Goal: Information Seeking & Learning: Learn about a topic

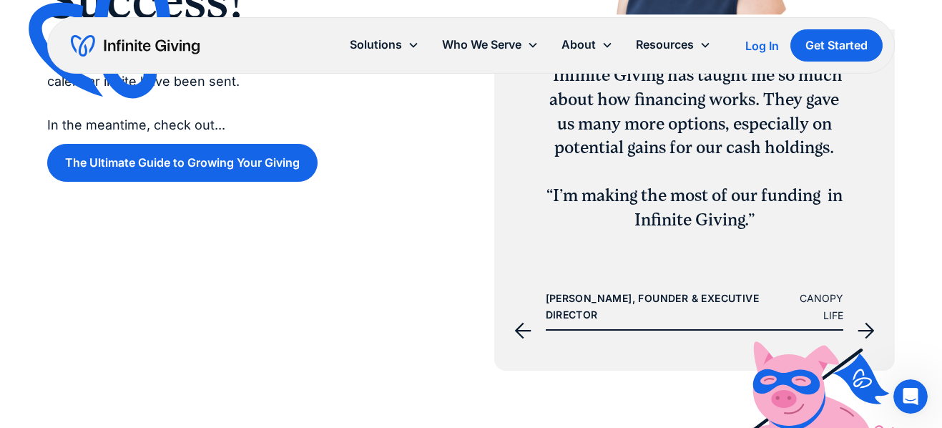
scroll to position [345, 0]
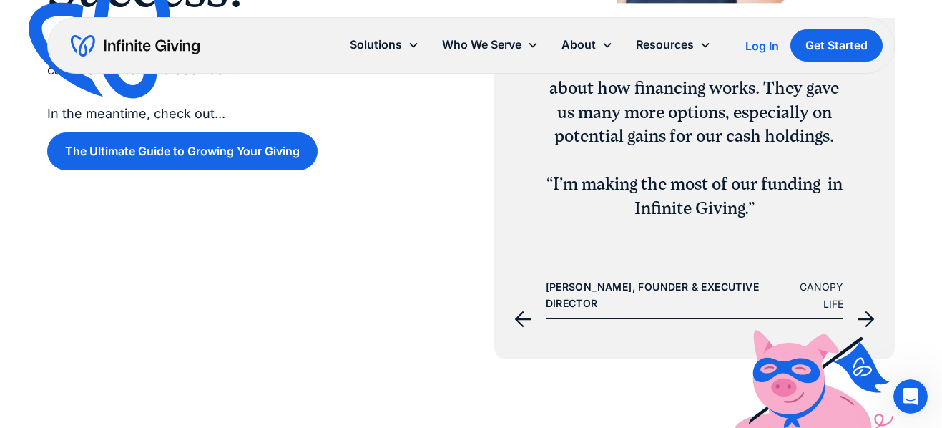
click at [524, 316] on icon "previous slide" at bounding box center [522, 319] width 17 height 17
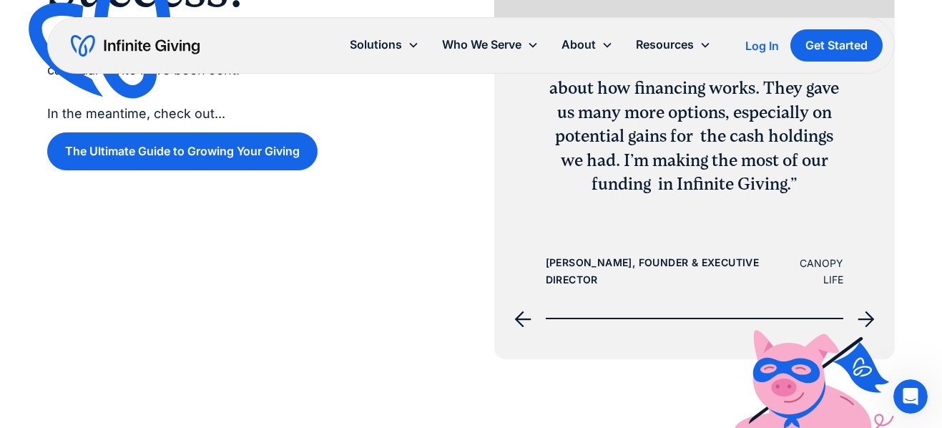
click at [524, 316] on icon "previous slide" at bounding box center [522, 319] width 17 height 17
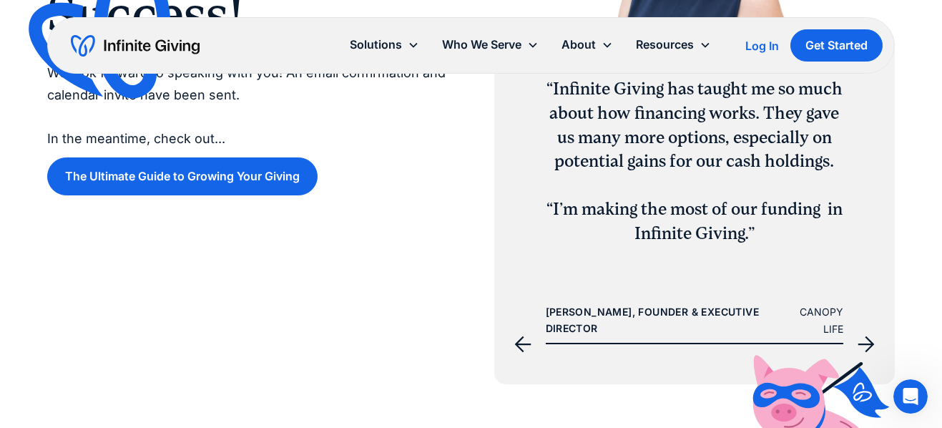
scroll to position [333, 0]
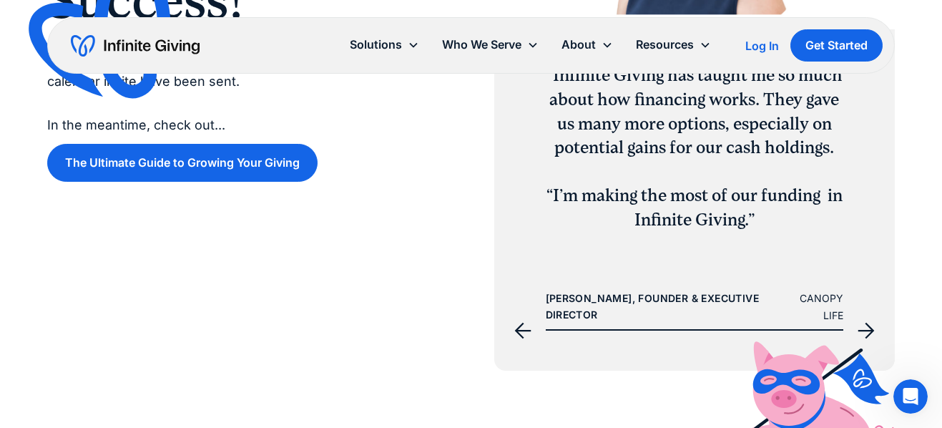
click at [522, 326] on icon "previous slide" at bounding box center [522, 330] width 17 height 17
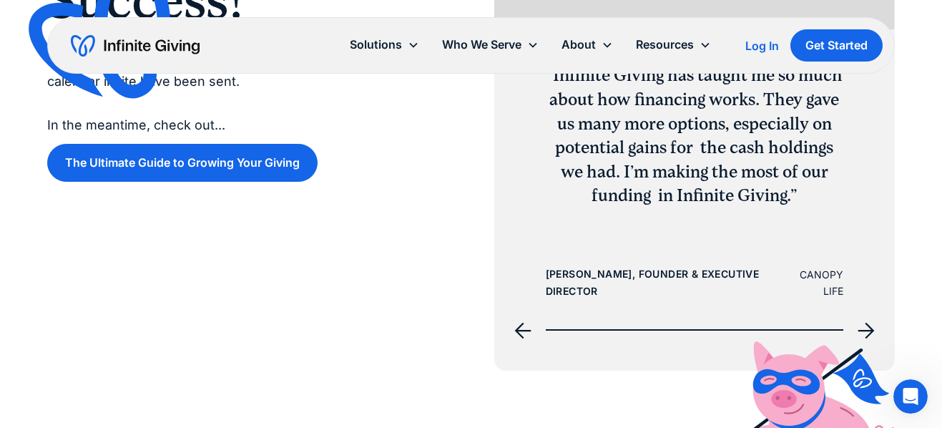
click at [867, 330] on icon "next slide" at bounding box center [867, 330] width 16 height 16
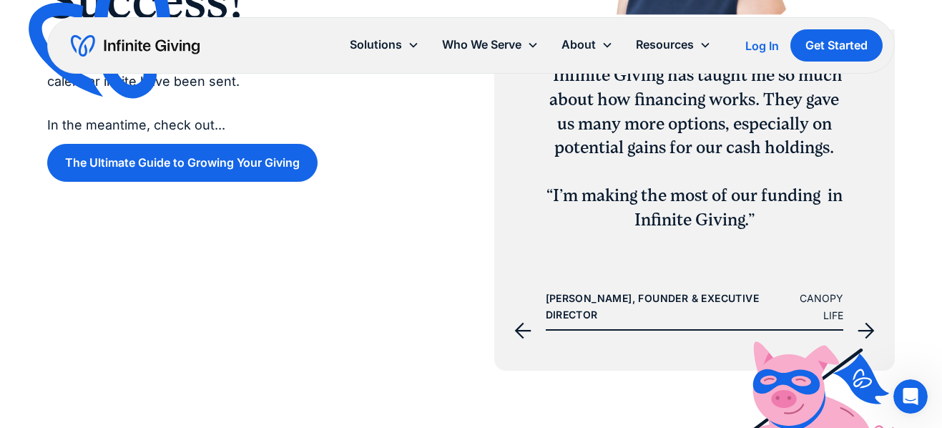
click at [867, 330] on icon "next slide" at bounding box center [867, 330] width 16 height 16
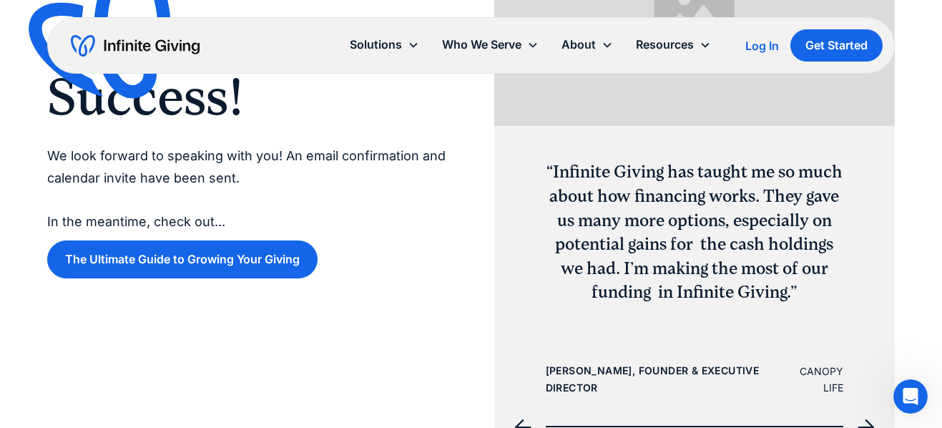
scroll to position [117, 0]
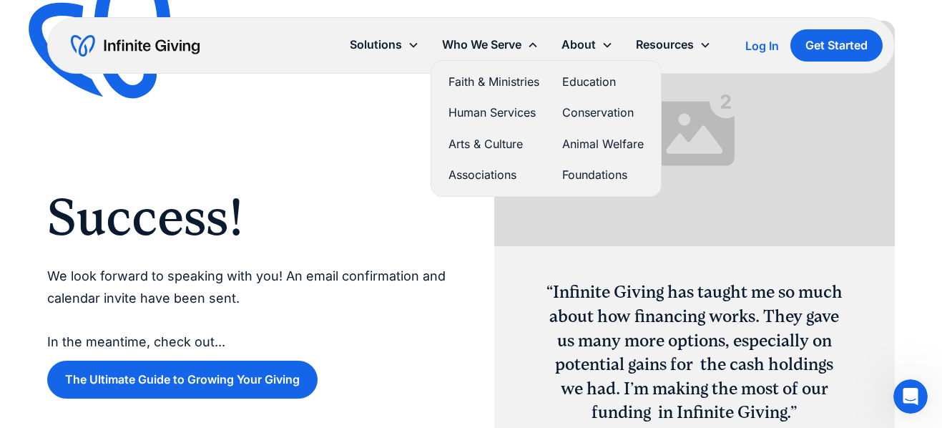
click at [590, 172] on link "Foundations" at bounding box center [603, 174] width 82 height 19
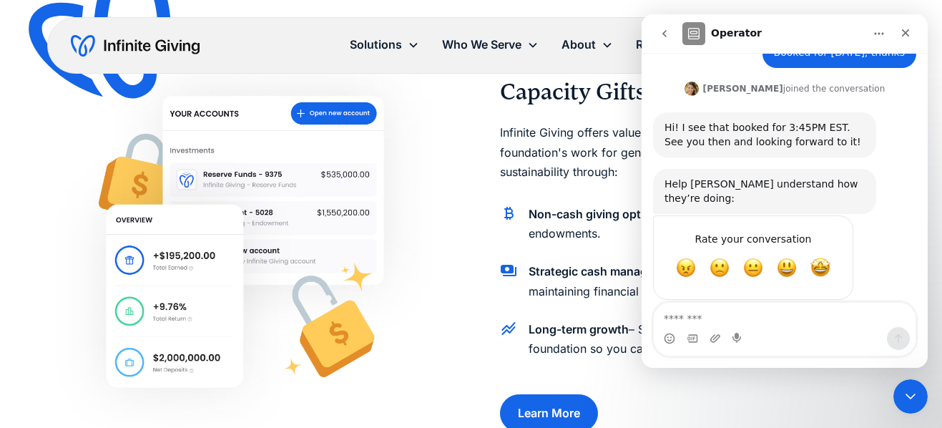
scroll to position [584, 0]
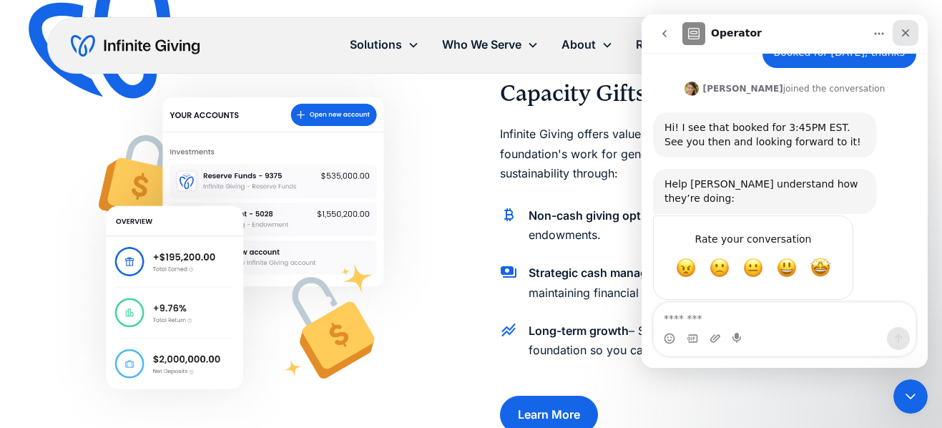
click at [905, 33] on icon "Close" at bounding box center [906, 33] width 8 height 8
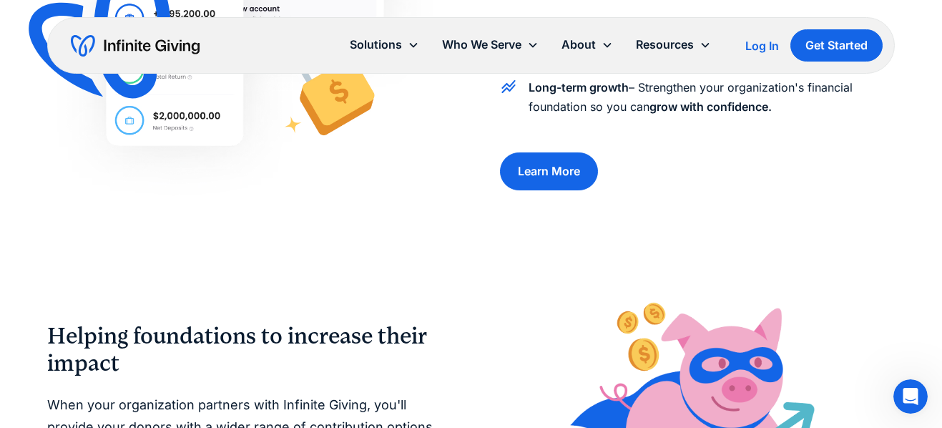
scroll to position [366, 0]
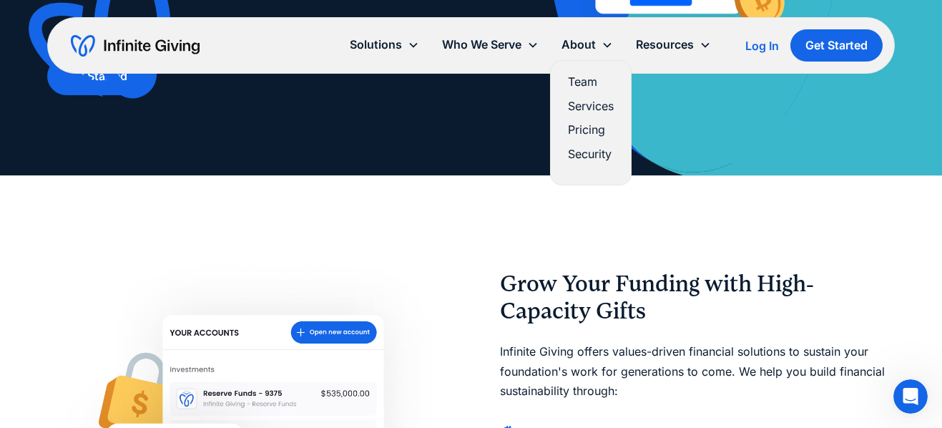
click at [598, 105] on link "Services" at bounding box center [591, 106] width 46 height 19
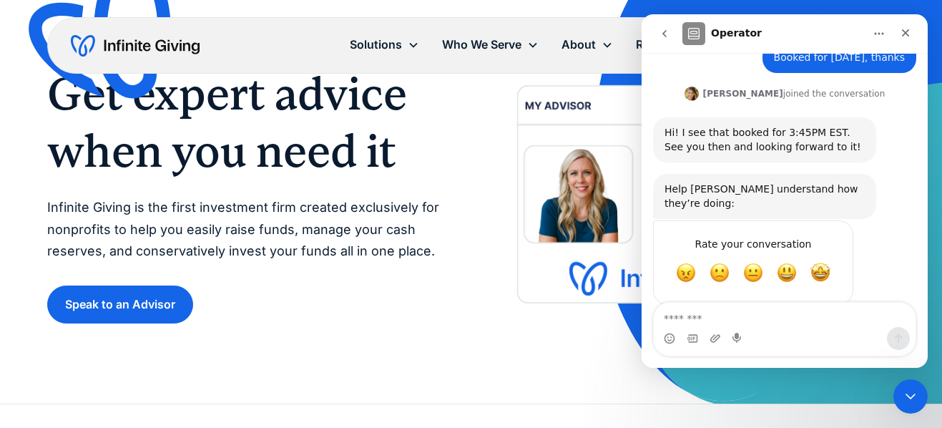
scroll to position [834, 0]
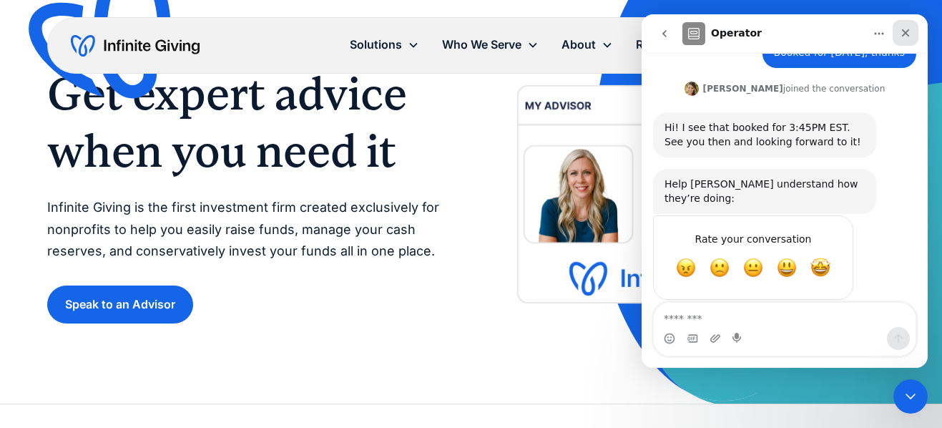
click at [904, 27] on icon "Close" at bounding box center [905, 32] width 11 height 11
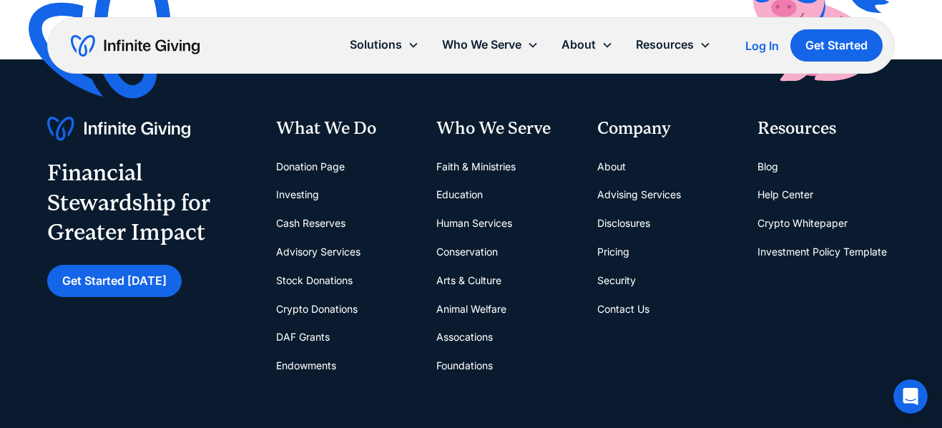
scroll to position [2477, 0]
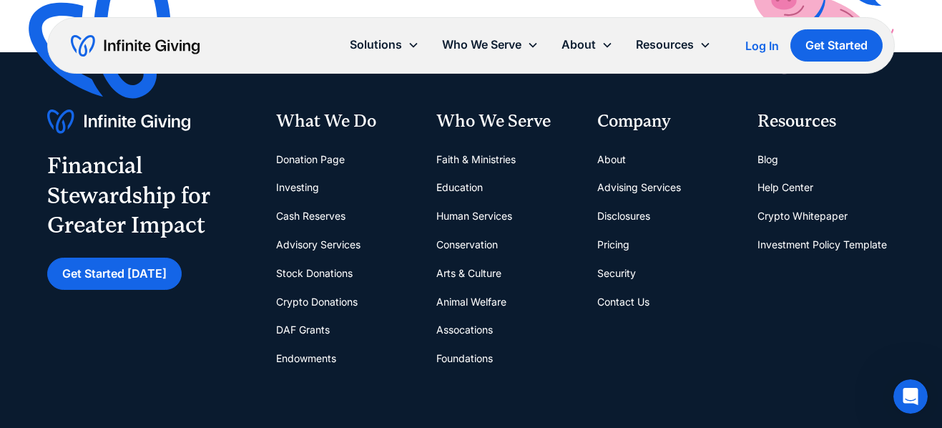
click at [331, 301] on link "Crypto Donations" at bounding box center [317, 302] width 82 height 29
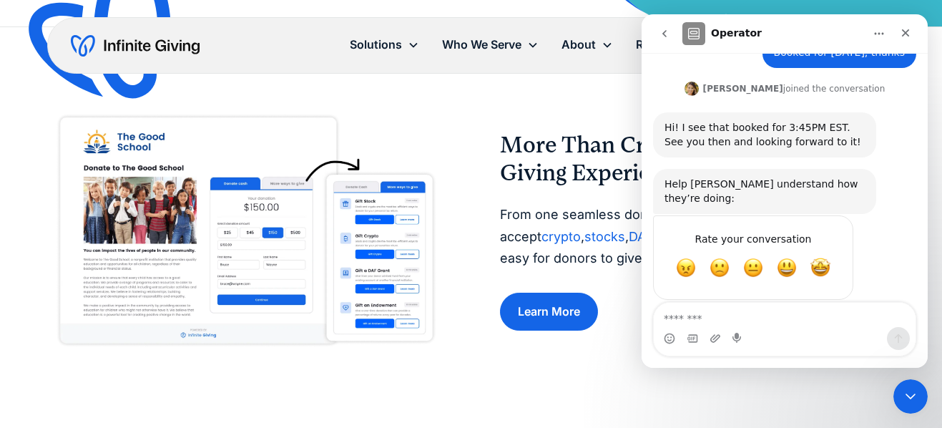
scroll to position [555, 0]
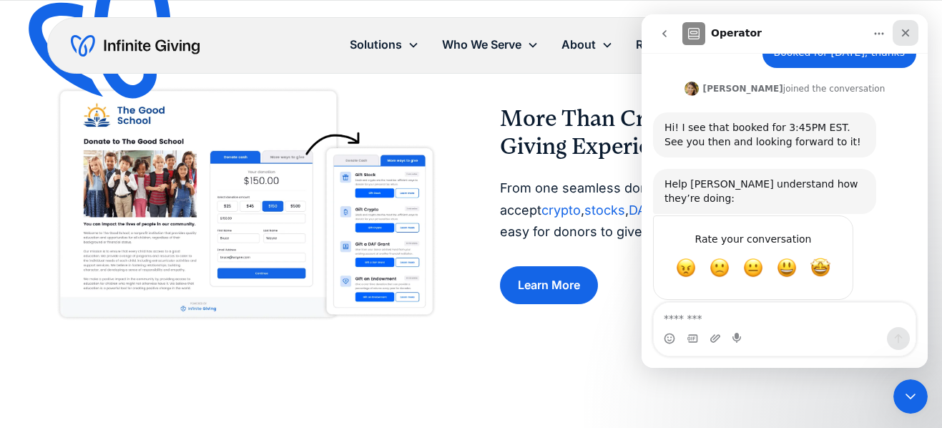
click at [908, 28] on icon "Close" at bounding box center [905, 32] width 11 height 11
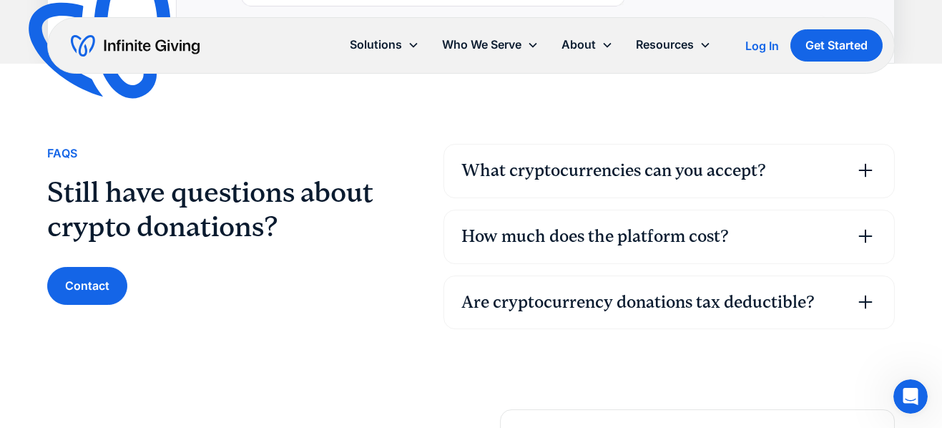
scroll to position [3162, 0]
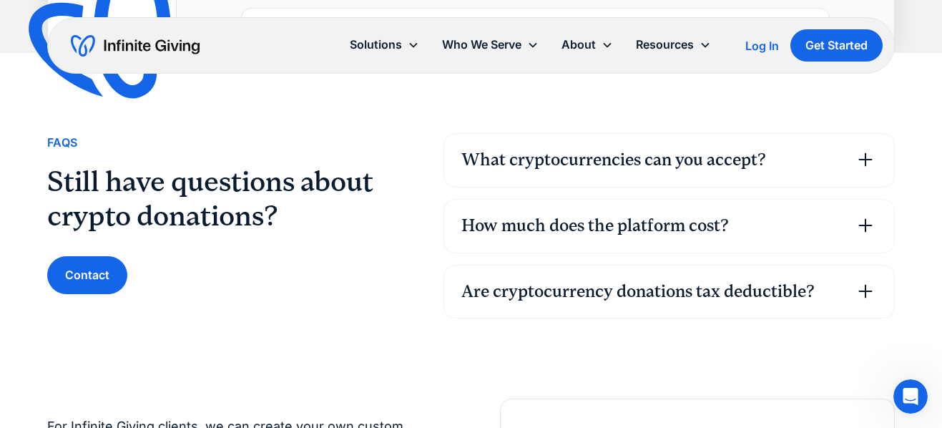
click at [493, 298] on div "Are cryptocurrency donations tax deductible?" at bounding box center [637, 292] width 353 height 24
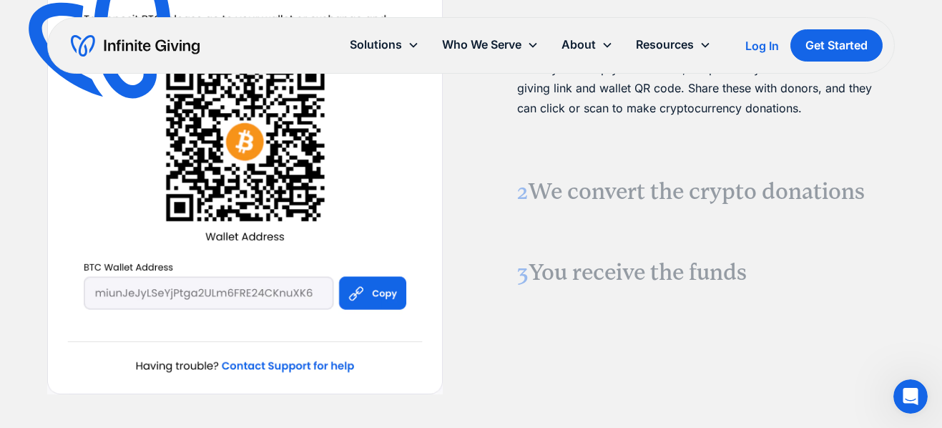
scroll to position [1618, 0]
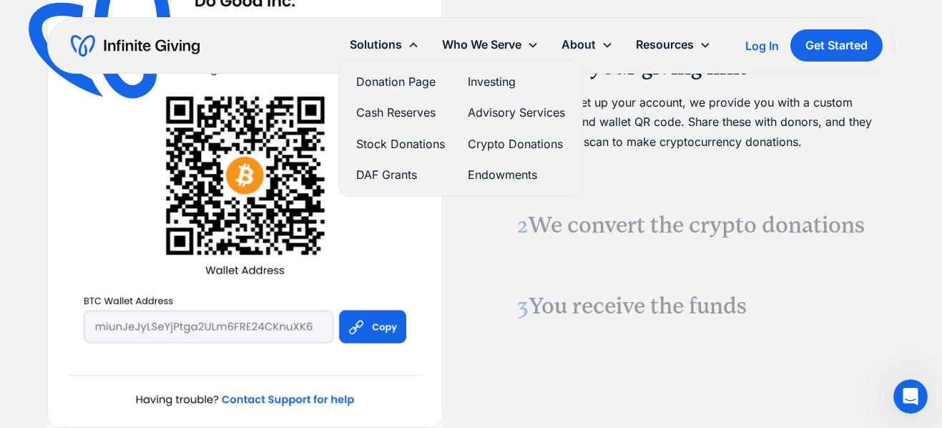
click at [413, 142] on link "Stock Donations" at bounding box center [400, 144] width 89 height 19
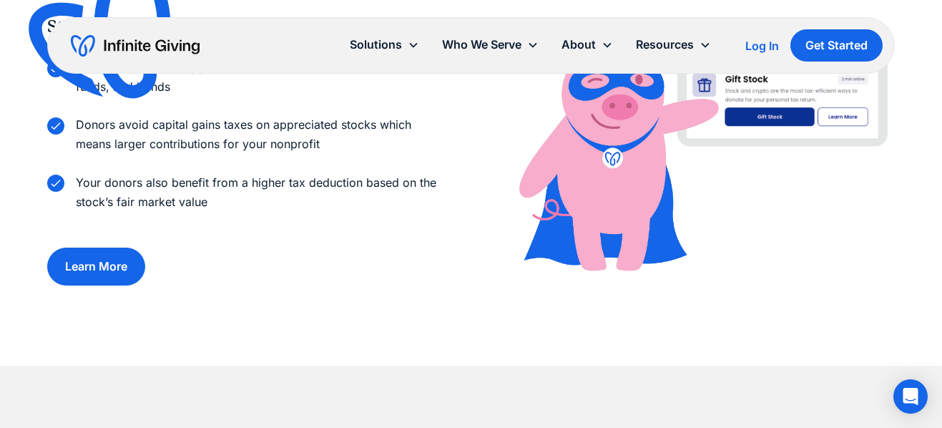
scroll to position [937, 0]
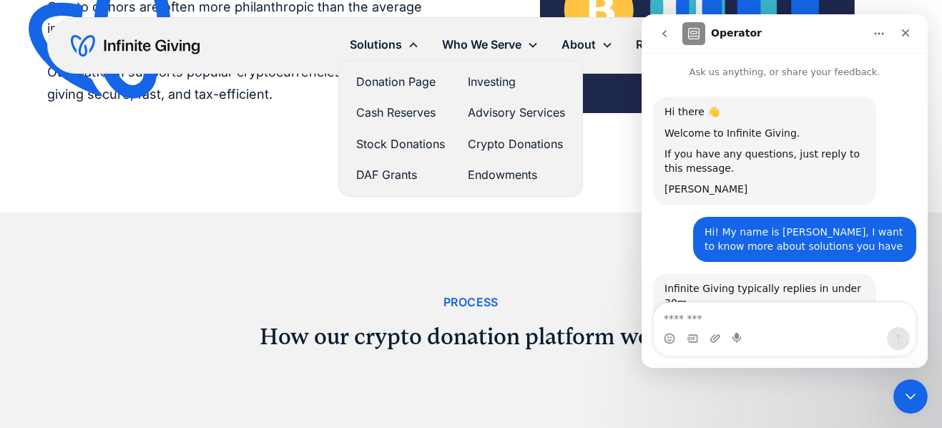
scroll to position [834, 0]
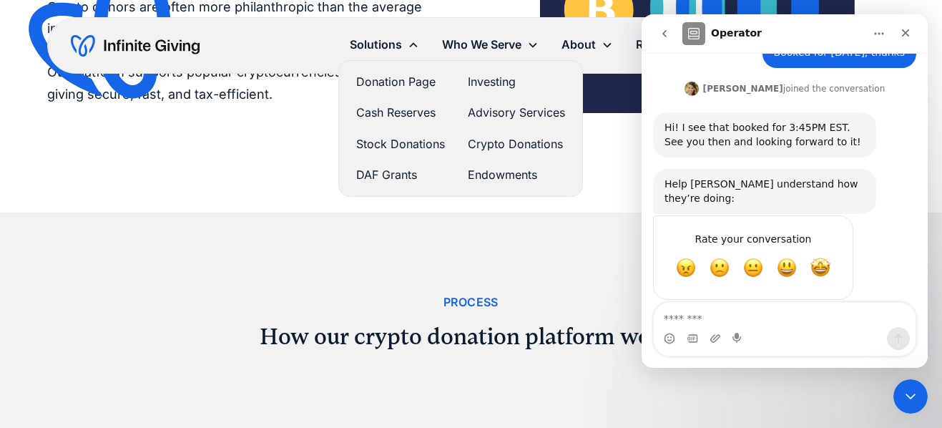
click at [409, 176] on link "DAF Grants" at bounding box center [400, 174] width 89 height 19
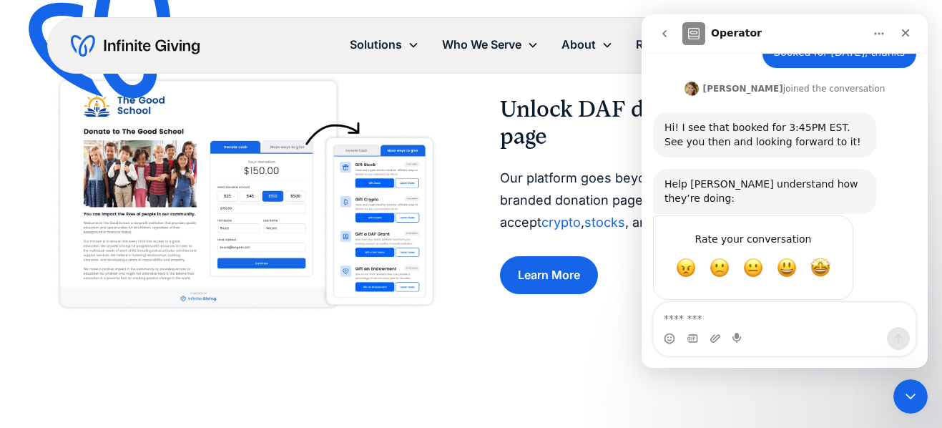
scroll to position [542, 0]
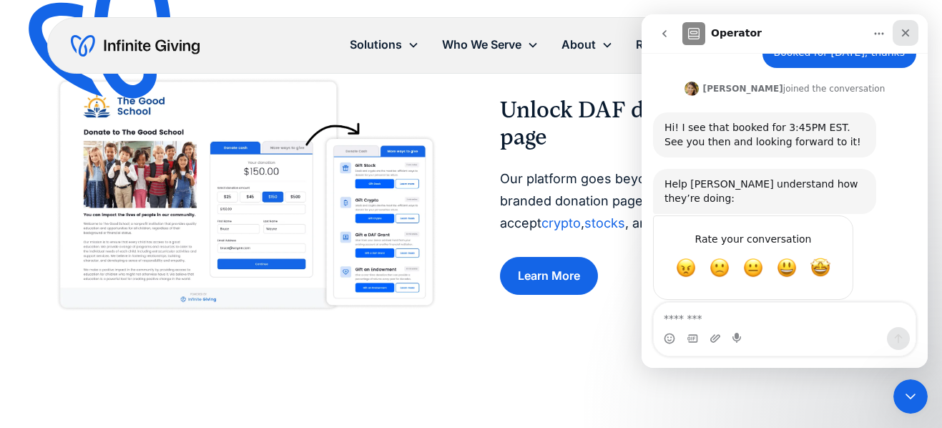
click at [909, 27] on icon "Close" at bounding box center [905, 32] width 11 height 11
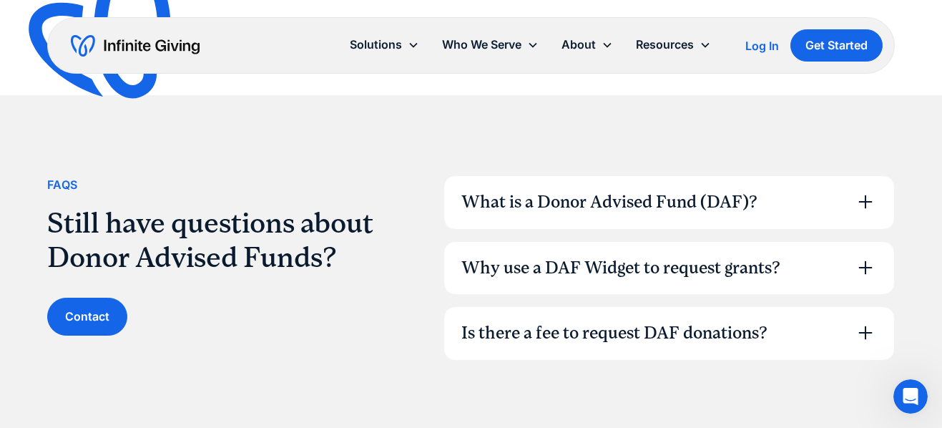
scroll to position [1759, 0]
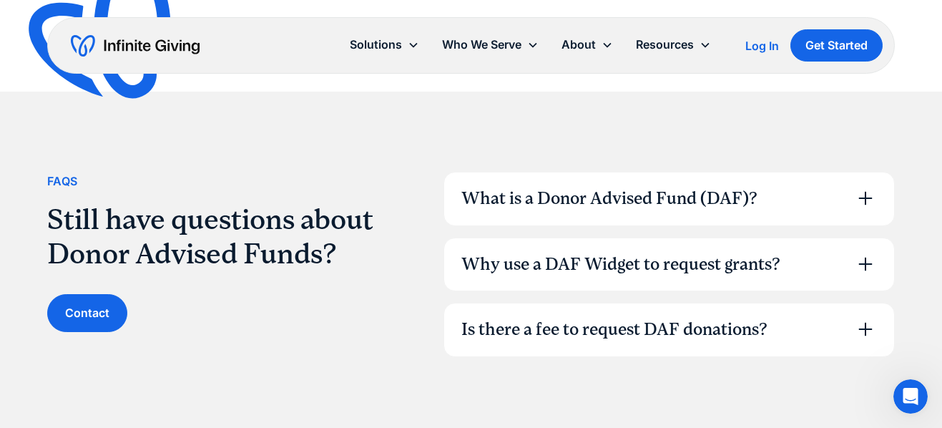
click at [524, 198] on div "What is a Donor Advised Fund (DAF)?" at bounding box center [609, 199] width 296 height 24
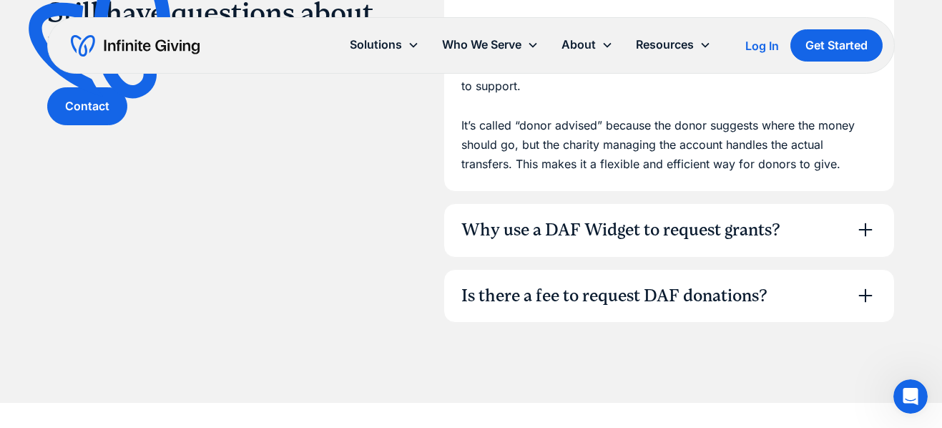
scroll to position [1975, 0]
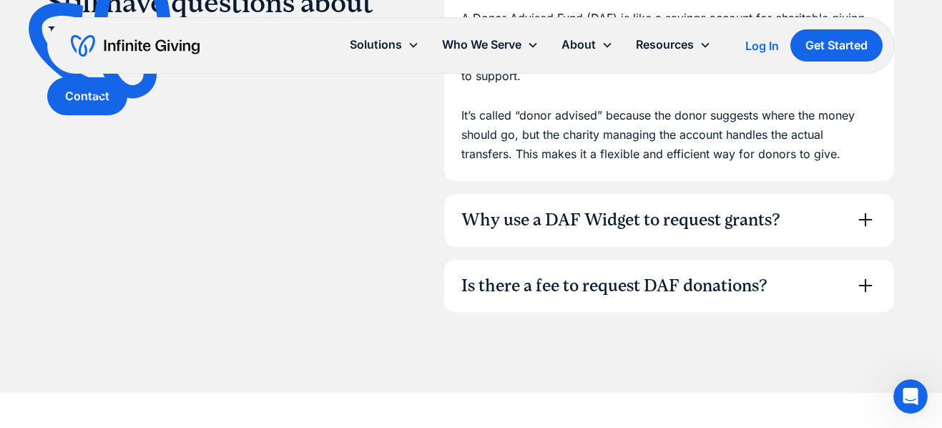
click at [549, 233] on div "Why use a DAF Widget to request grants?" at bounding box center [669, 220] width 451 height 53
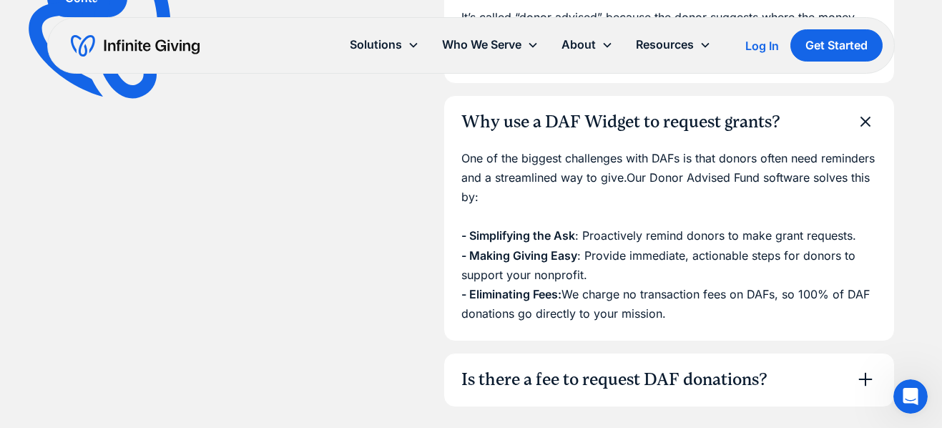
scroll to position [2079, 0]
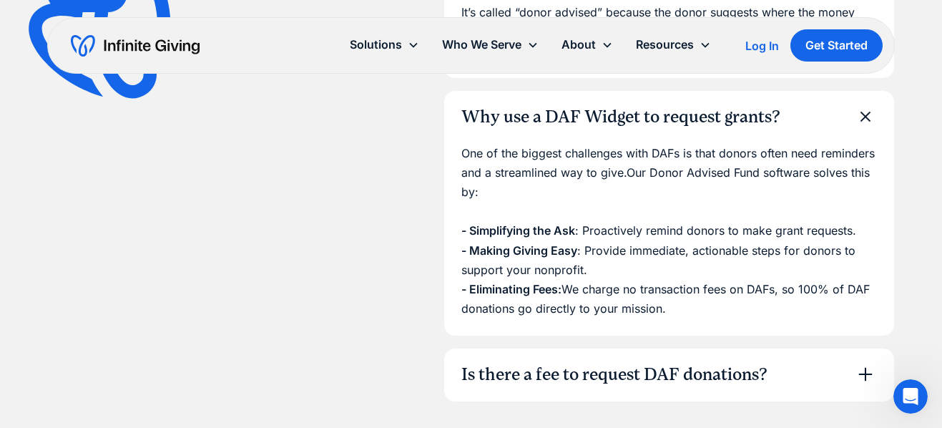
click at [691, 125] on div "Why use a DAF Widget to request grants?" at bounding box center [620, 117] width 319 height 24
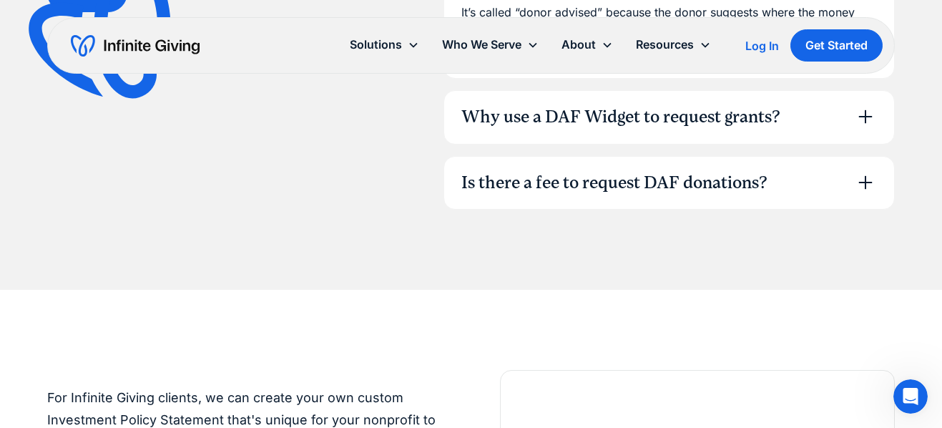
click at [666, 195] on div "Is there a fee to request DAF donations?" at bounding box center [669, 183] width 451 height 53
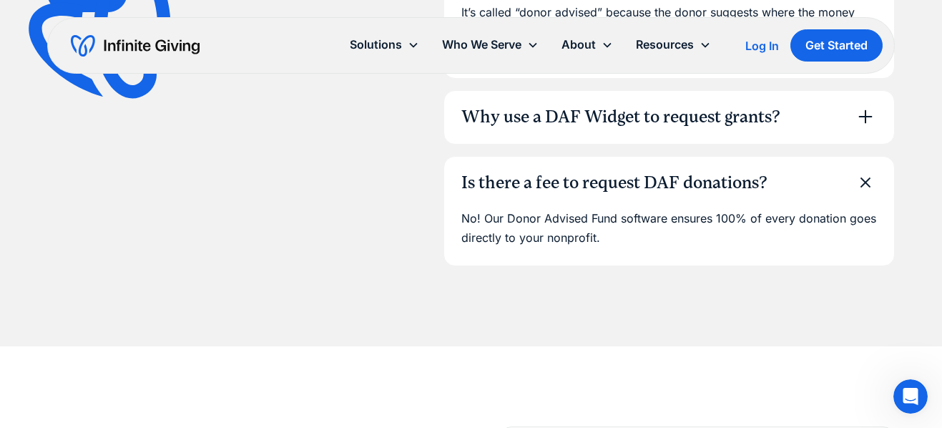
click at [666, 195] on div "Is there a fee to request DAF donations?" at bounding box center [669, 183] width 451 height 53
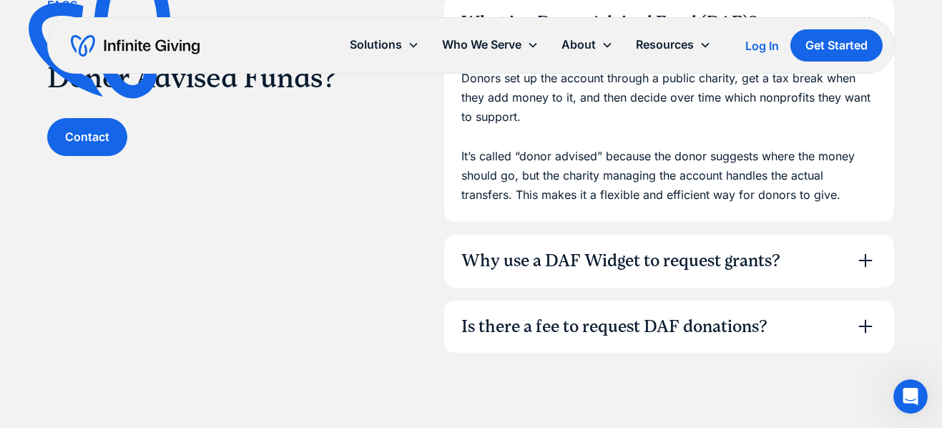
scroll to position [1685, 0]
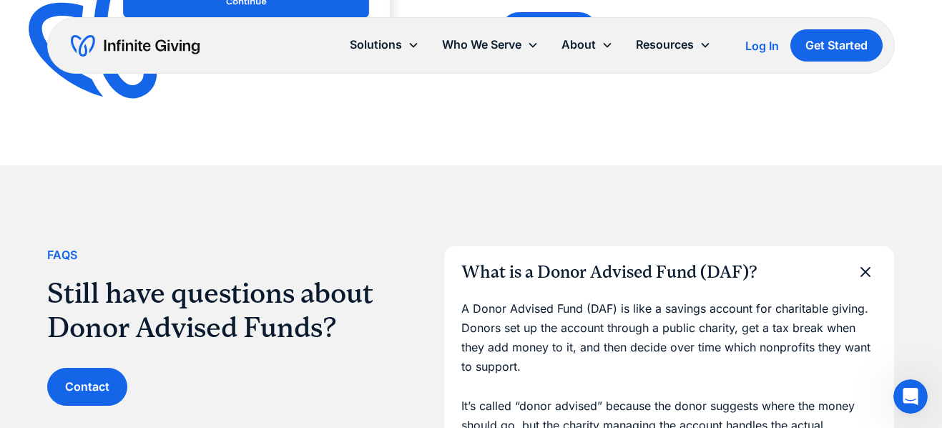
click at [495, 270] on div "What is a Donor Advised Fund (DAF)?" at bounding box center [609, 272] width 296 height 24
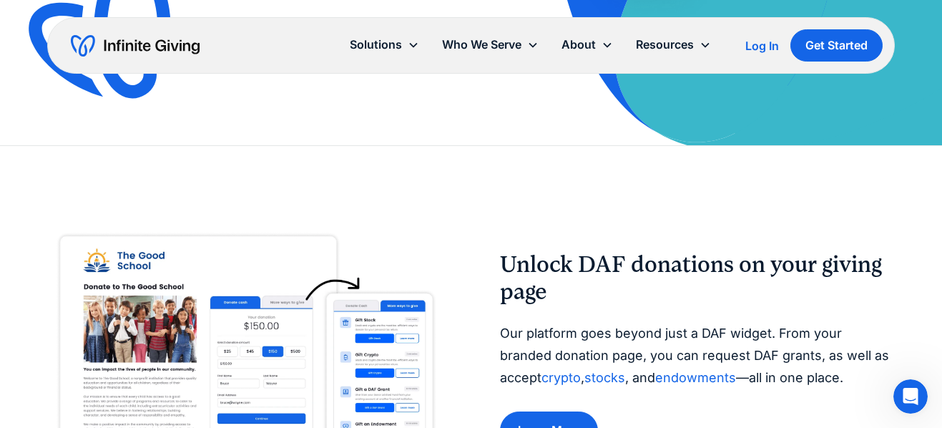
scroll to position [384, 0]
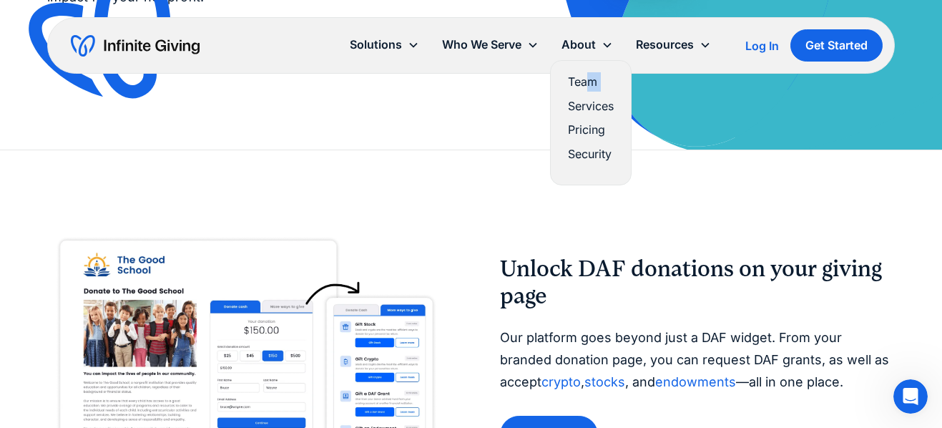
drag, startPoint x: 587, startPoint y: 96, endPoint x: 586, endPoint y: 82, distance: 13.7
click at [586, 82] on div "Team Services Pricing Security" at bounding box center [591, 123] width 69 height 112
click at [574, 79] on link "Team" at bounding box center [591, 81] width 46 height 19
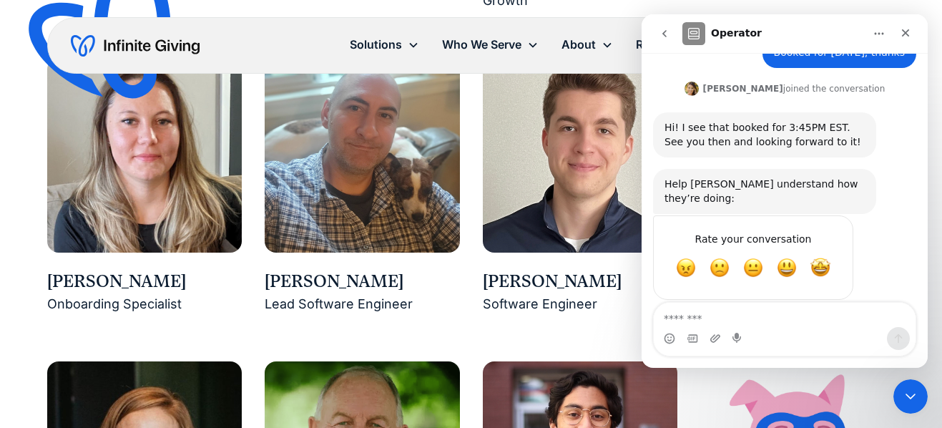
scroll to position [1894, 0]
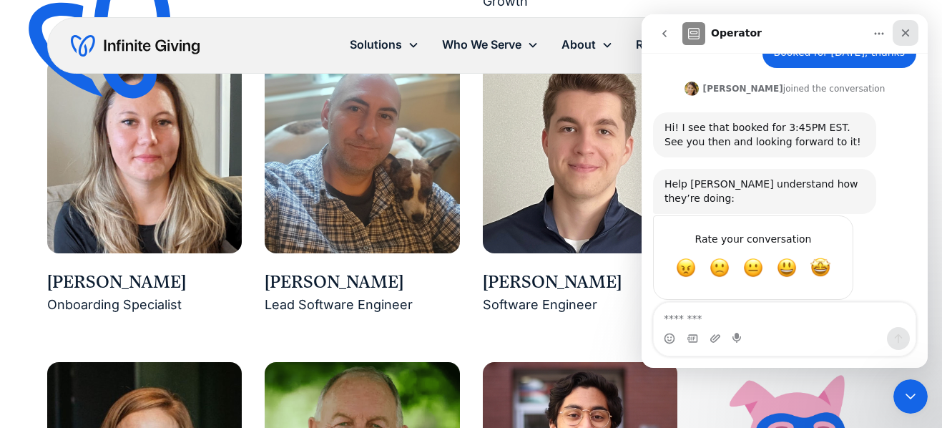
click at [903, 38] on icon "Close" at bounding box center [905, 32] width 11 height 11
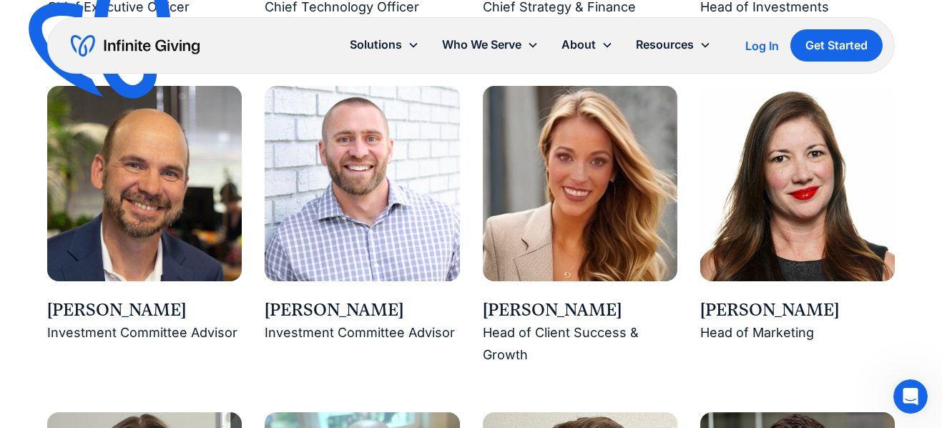
scroll to position [1538, 0]
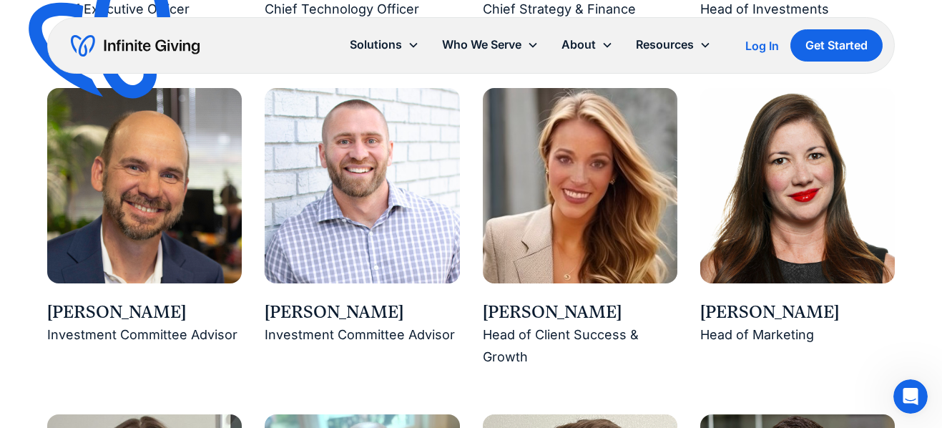
click at [516, 313] on div "Kasey Hardin" at bounding box center [580, 313] width 195 height 24
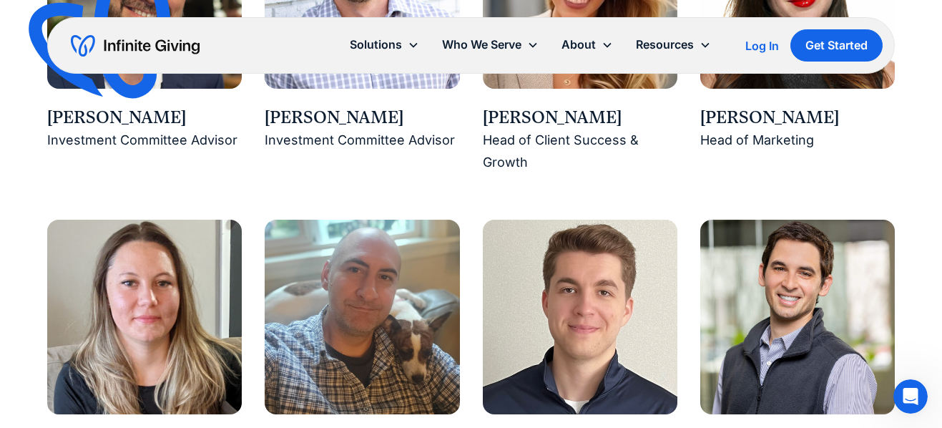
scroll to position [1506, 0]
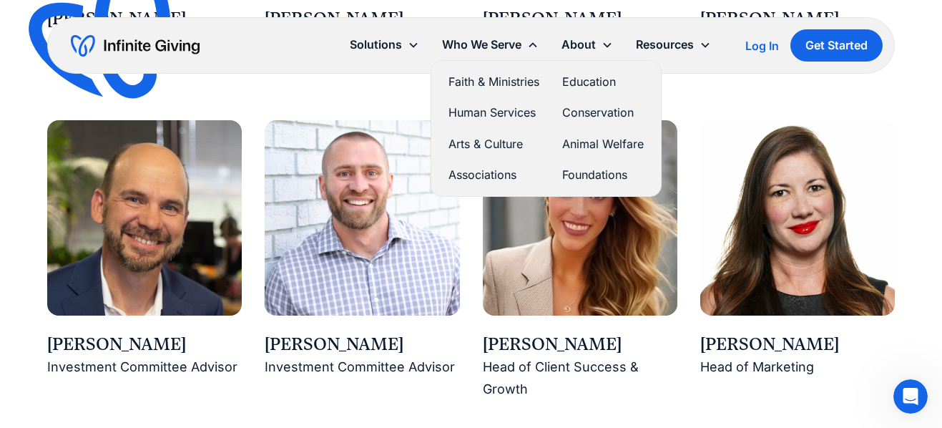
click at [468, 141] on link "Arts & Culture" at bounding box center [494, 144] width 91 height 19
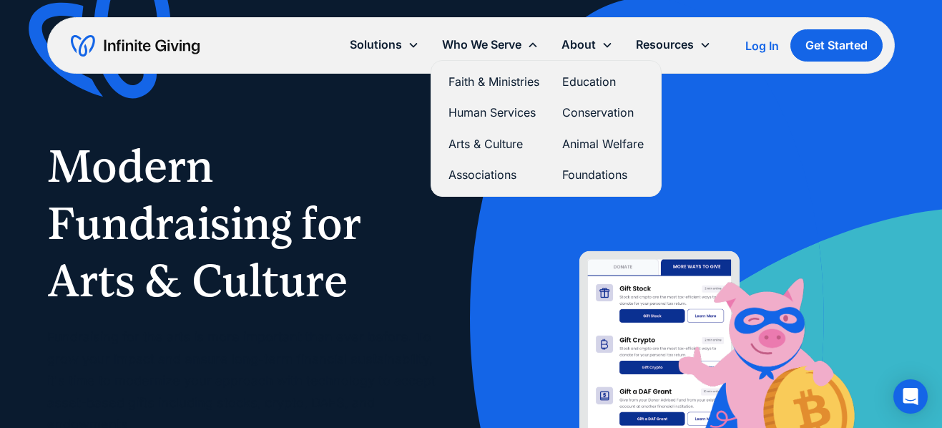
click at [580, 177] on link "Foundations" at bounding box center [603, 174] width 82 height 19
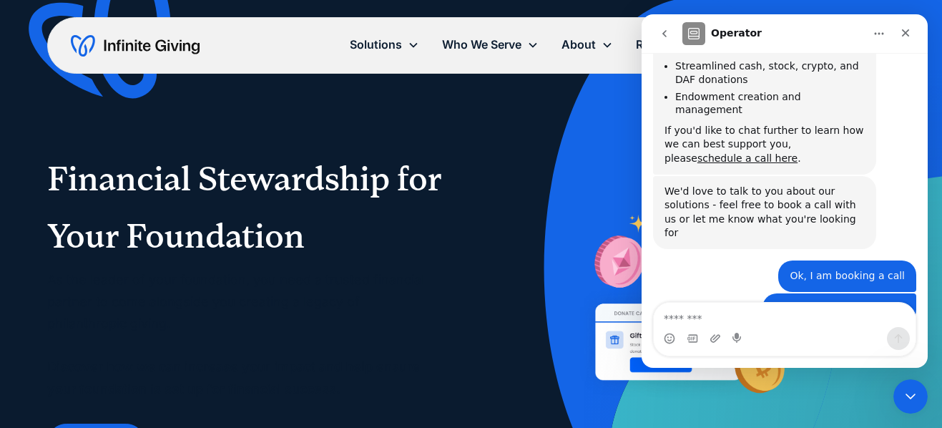
scroll to position [834, 0]
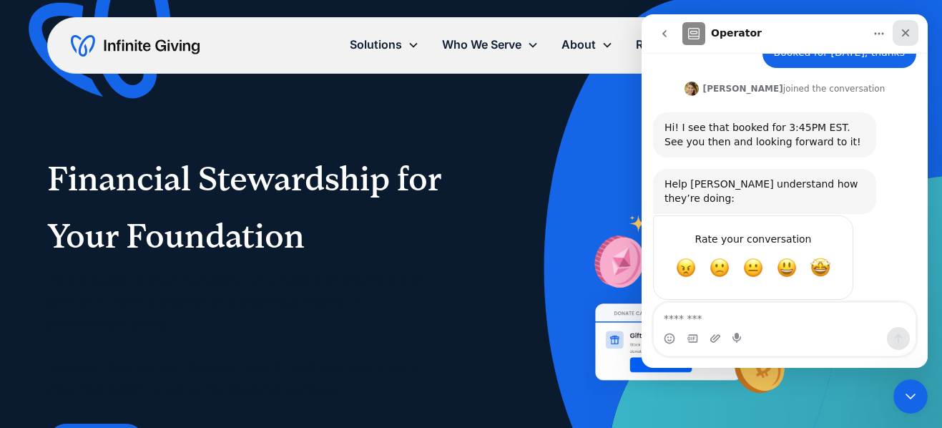
click at [904, 36] on icon "Close" at bounding box center [905, 32] width 11 height 11
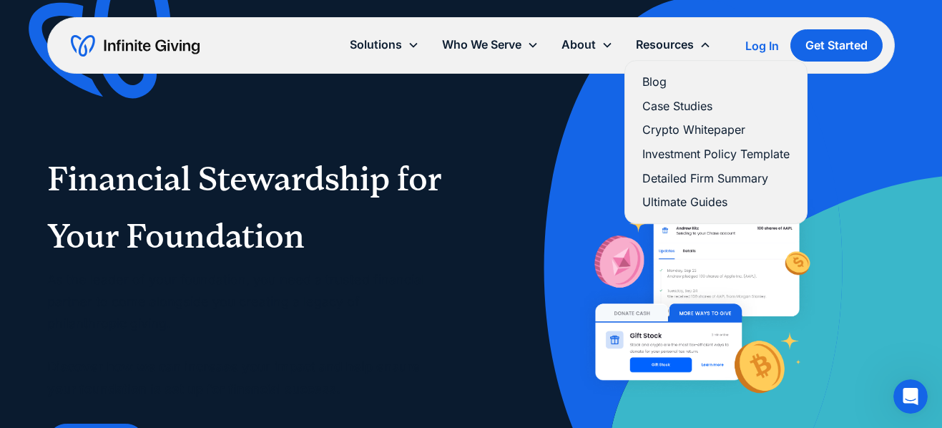
click at [672, 130] on link "Crypto Whitepaper" at bounding box center [716, 129] width 147 height 19
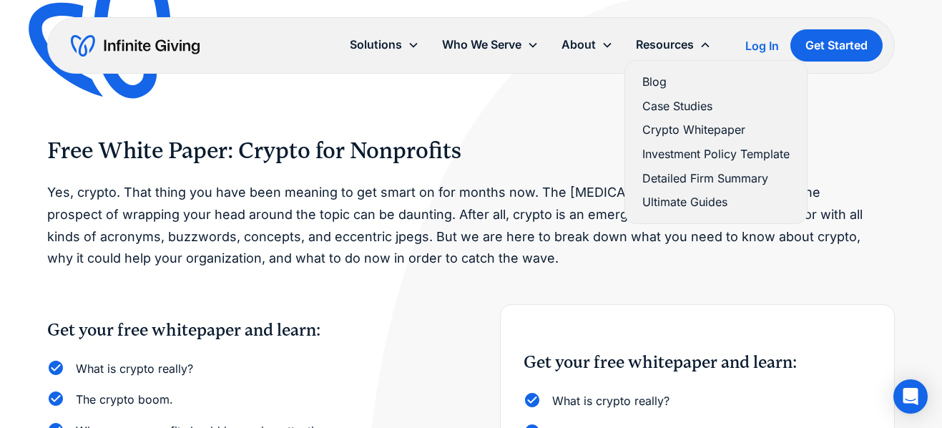
click at [658, 157] on link "Investment Policy Template" at bounding box center [716, 154] width 147 height 19
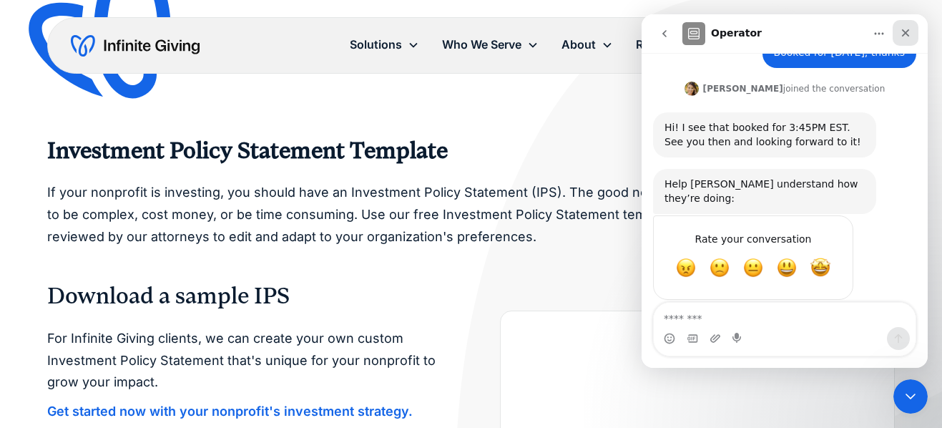
click at [904, 31] on icon "Close" at bounding box center [906, 33] width 8 height 8
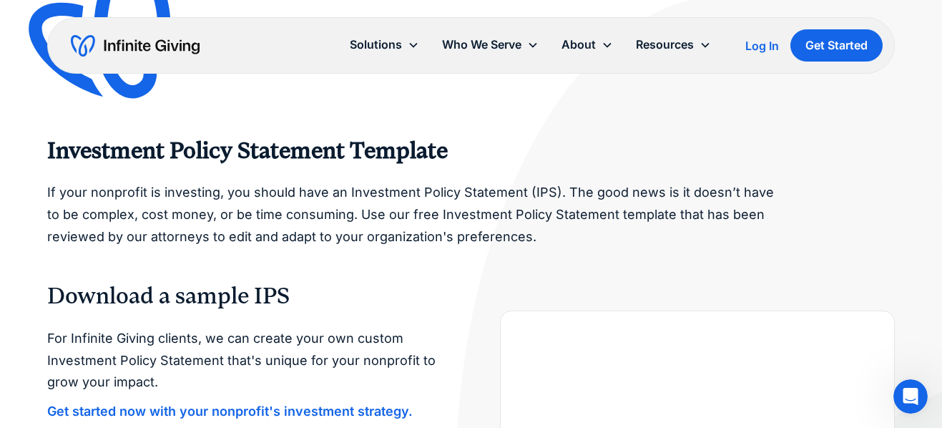
scroll to position [834, 0]
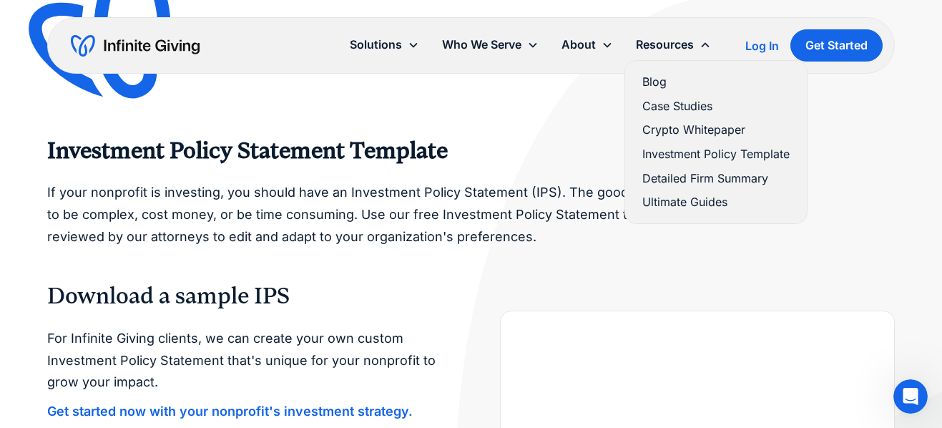
click at [663, 174] on link "Detailed Firm Summary" at bounding box center [716, 178] width 147 height 19
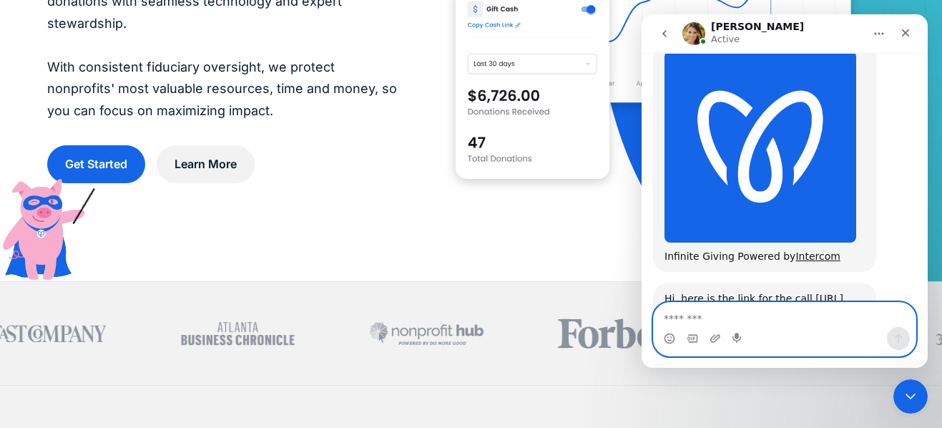
scroll to position [1450, 0]
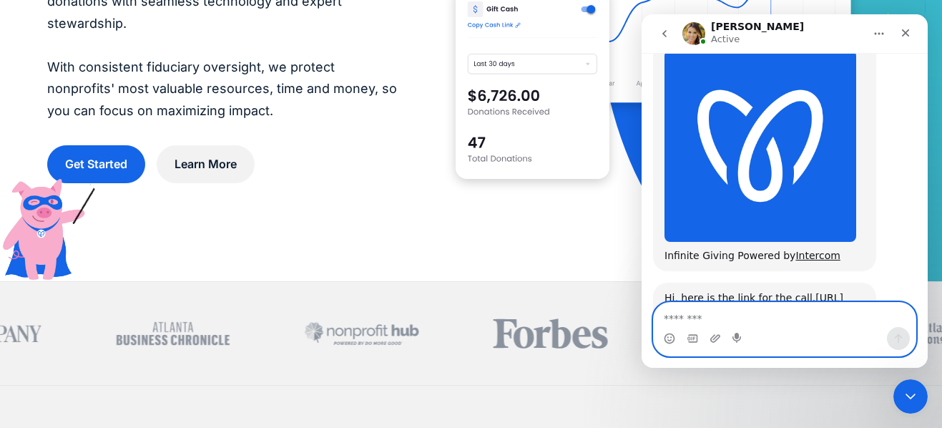
click at [727, 313] on textarea "Message…" at bounding box center [785, 315] width 262 height 24
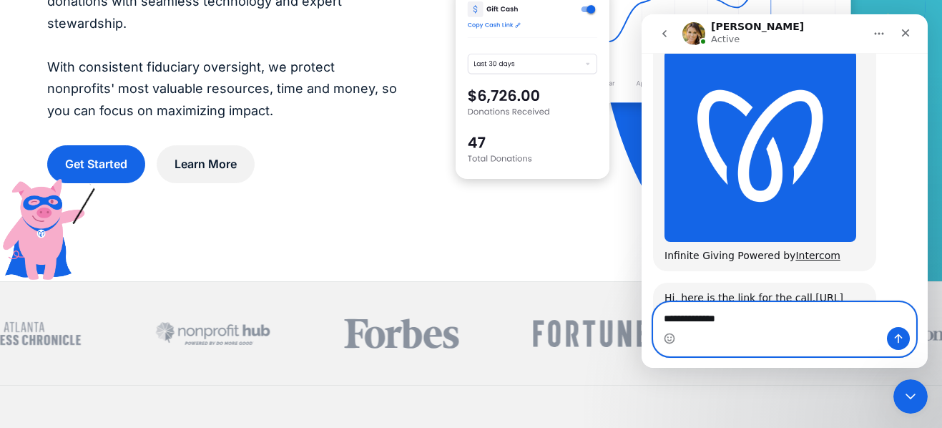
type textarea "**********"
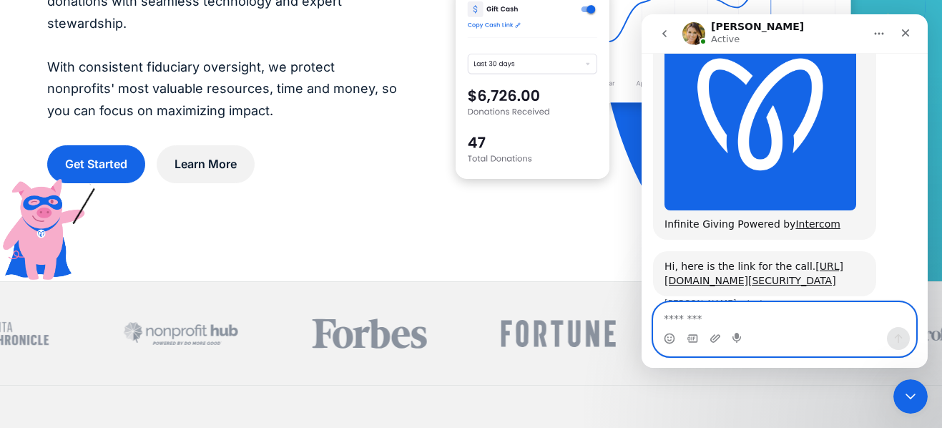
scroll to position [1492, 0]
